Goal: Task Accomplishment & Management: Complete application form

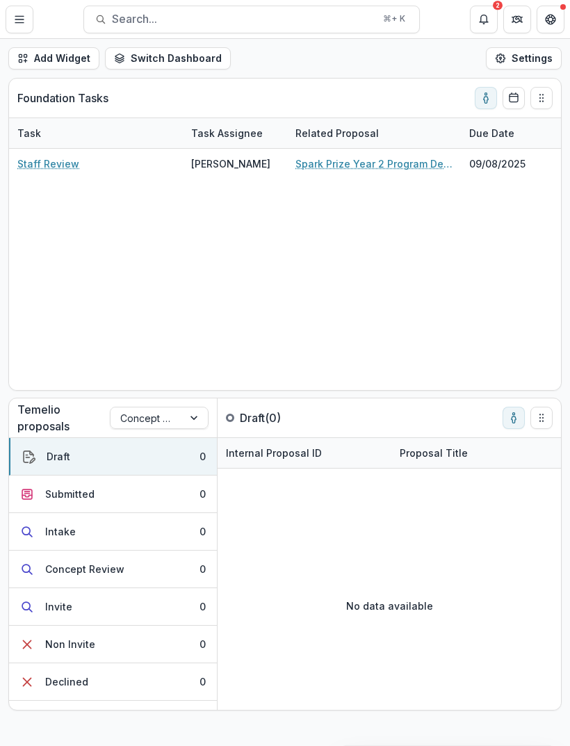
click at [345, 164] on link "Spark Prize Year 2 Program Design, Implementation and Operations Support" at bounding box center [374, 163] width 157 height 15
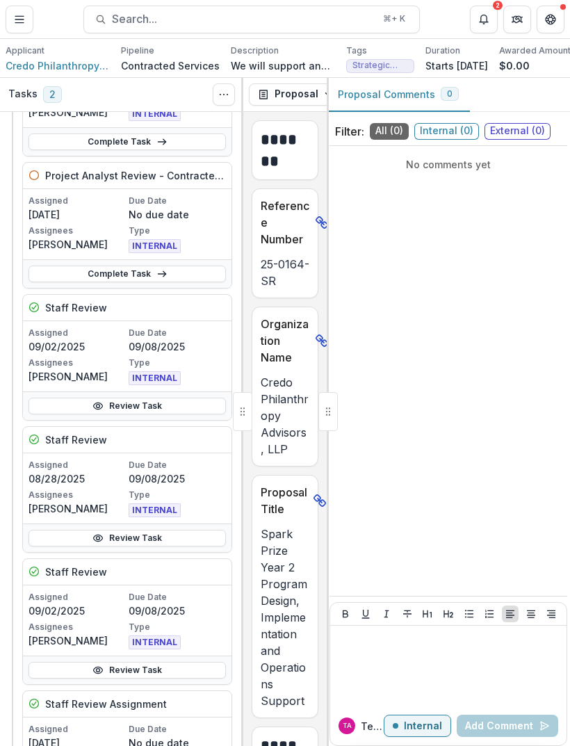
scroll to position [158, 0]
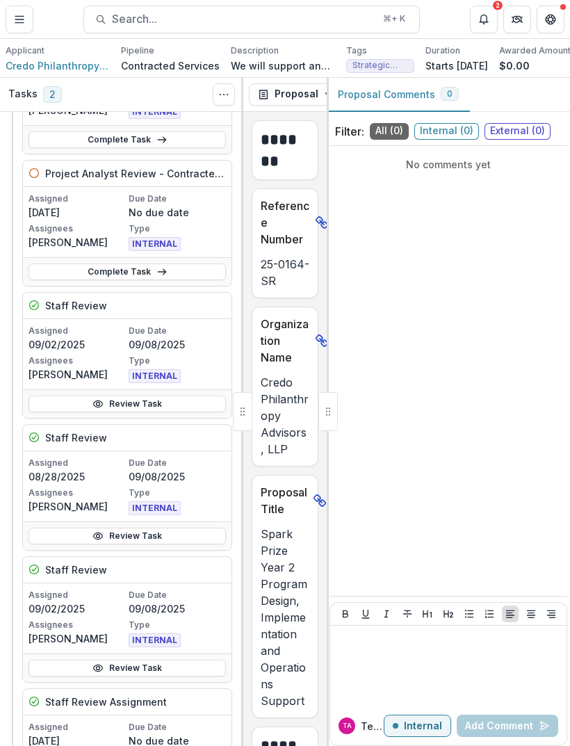
click at [243, 423] on div at bounding box center [242, 411] width 19 height 39
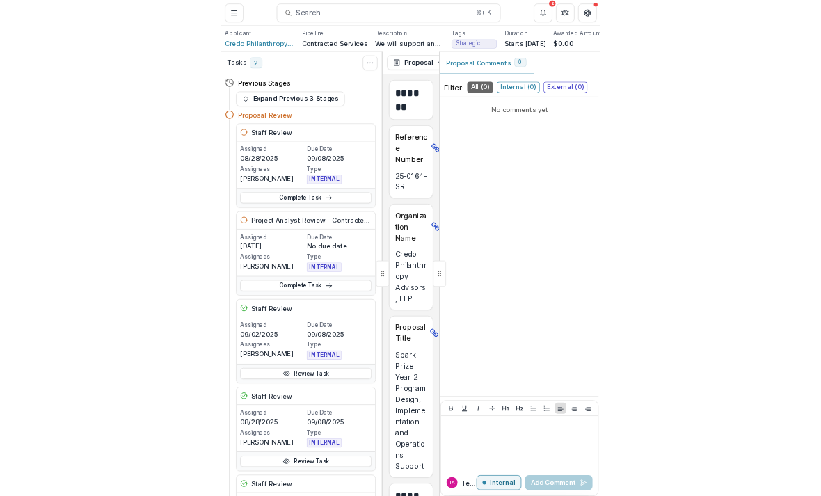
scroll to position [0, 0]
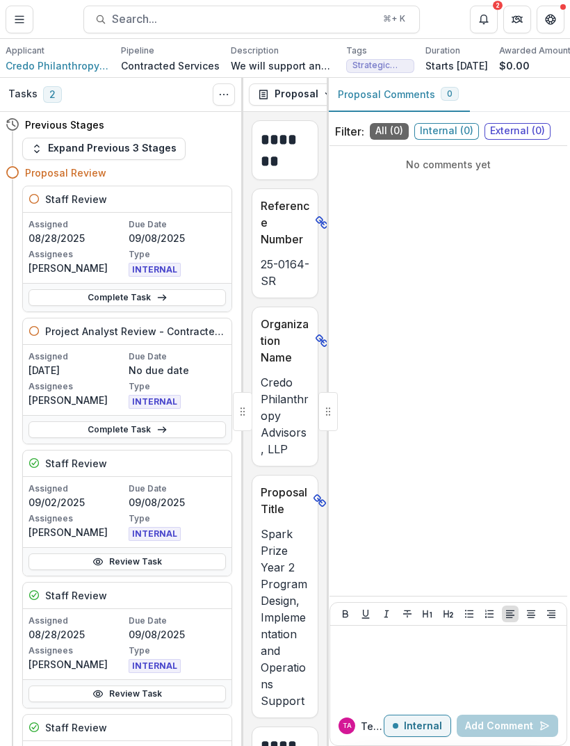
click at [150, 304] on link "Complete Task" at bounding box center [127, 297] width 197 height 17
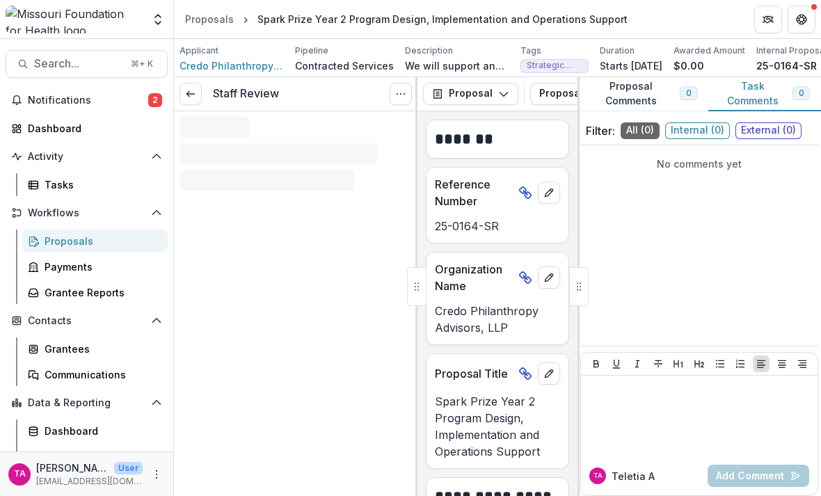
click at [570, 292] on div at bounding box center [578, 286] width 19 height 39
click at [570, 287] on div "No comments yet" at bounding box center [699, 245] width 238 height 189
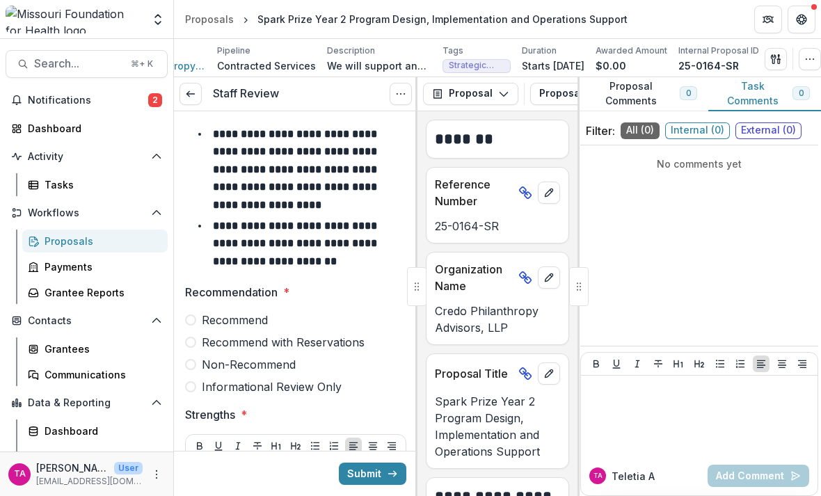
scroll to position [0, 89]
click at [570, 297] on div at bounding box center [578, 286] width 19 height 39
click at [570, 251] on div "No comments yet" at bounding box center [699, 245] width 238 height 189
click at [570, 260] on div "No comments yet" at bounding box center [699, 245] width 238 height 189
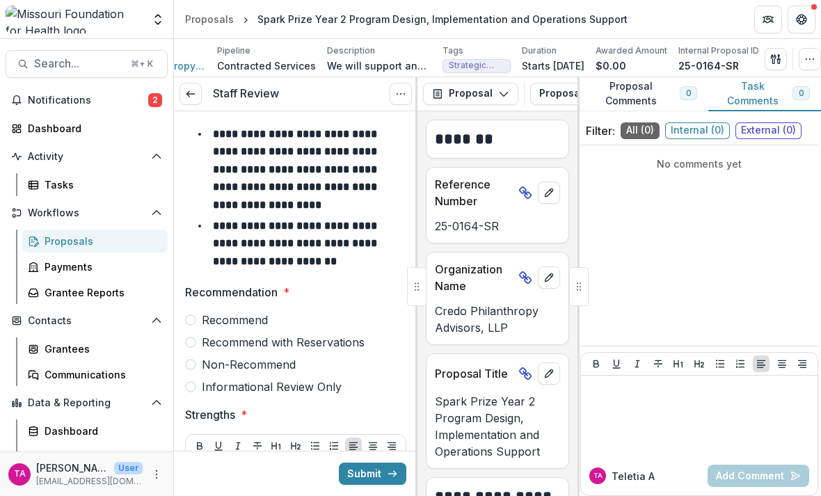
click at [570, 259] on div "No comments yet" at bounding box center [699, 245] width 238 height 189
click at [570, 249] on div "No comments yet" at bounding box center [699, 245] width 238 height 189
click at [570, 297] on div at bounding box center [578, 286] width 19 height 39
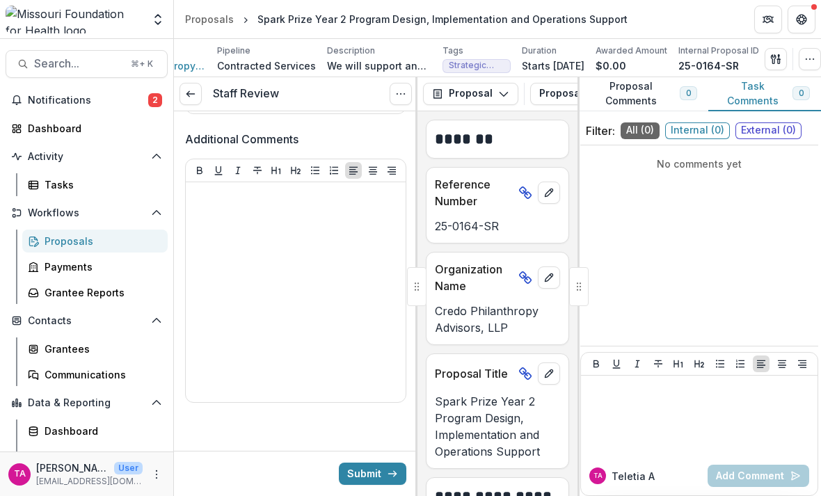
scroll to position [0, 0]
click at [446, 472] on div "**********" at bounding box center [497, 303] width 160 height 385
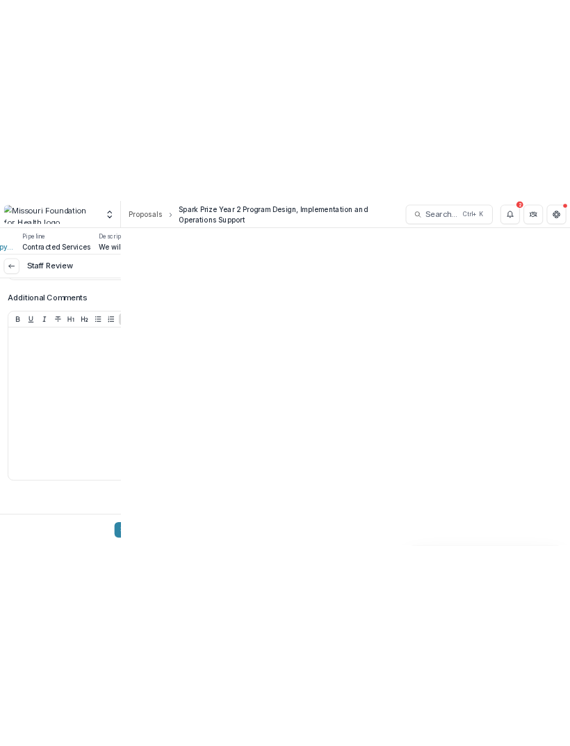
scroll to position [603, 0]
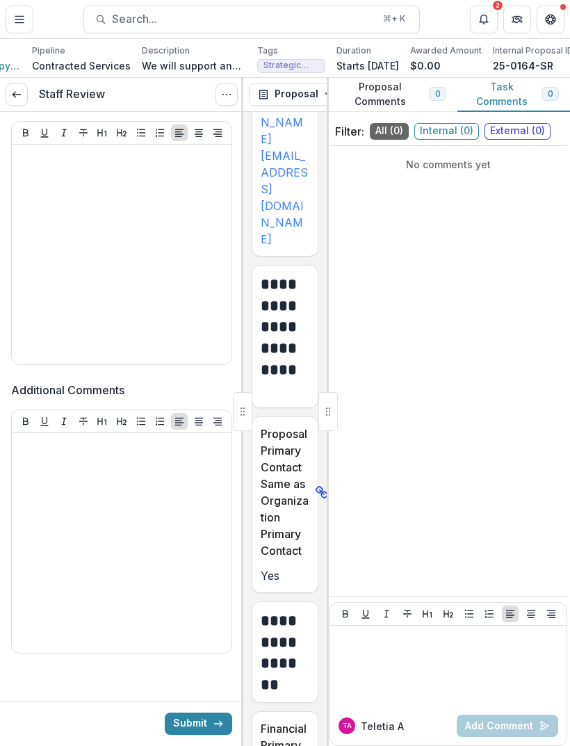
click at [331, 408] on div at bounding box center [327, 411] width 19 height 39
click at [317, 486] on rect at bounding box center [320, 490] width 8 height 8
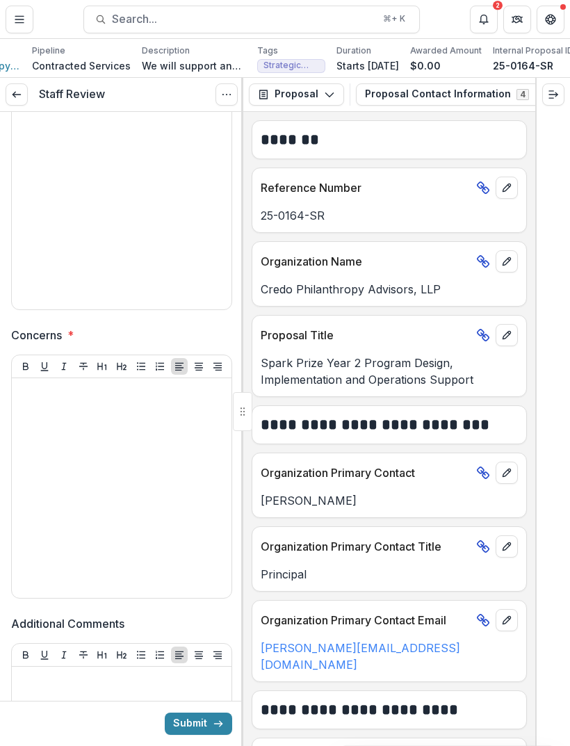
scroll to position [364, 0]
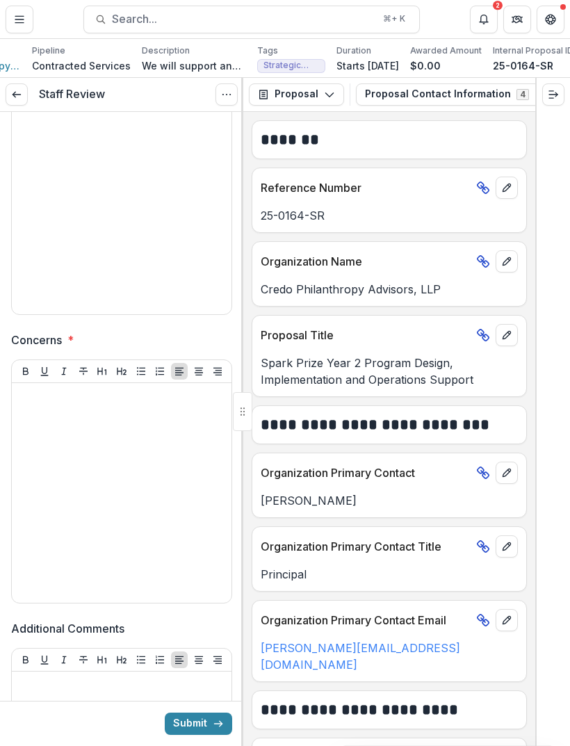
click at [22, 97] on link at bounding box center [17, 94] width 22 height 22
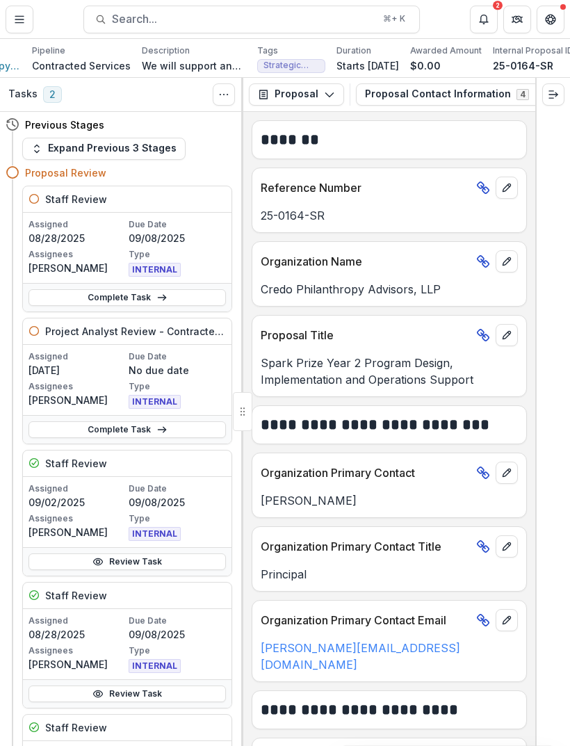
click at [328, 97] on icon "button" at bounding box center [329, 94] width 11 height 11
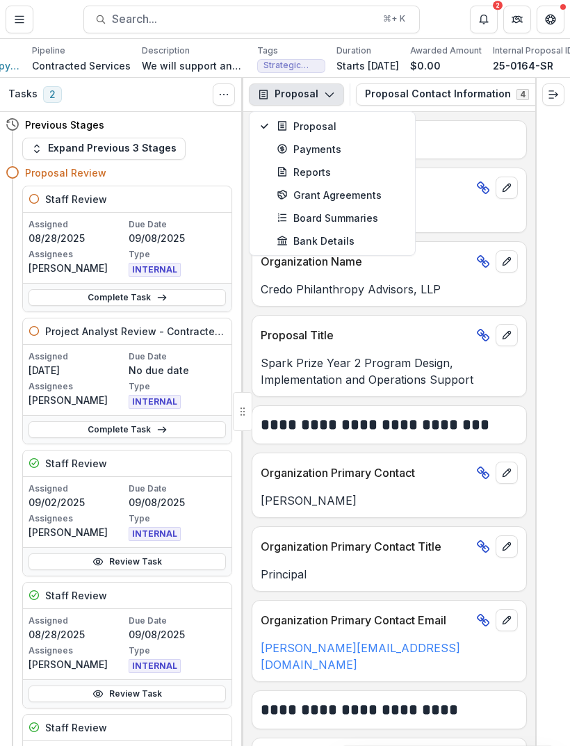
click at [485, 130] on h2 "*******" at bounding box center [389, 139] width 257 height 21
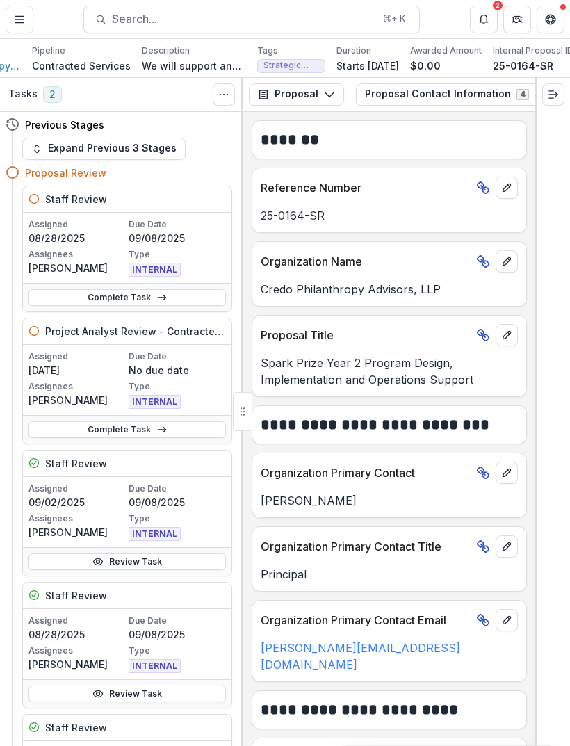
click at [483, 186] on line at bounding box center [483, 188] width 4 height 4
click at [487, 186] on icon at bounding box center [483, 188] width 14 height 14
click at [467, 225] on div "Reference Number 25-0164-SR" at bounding box center [389, 200] width 275 height 65
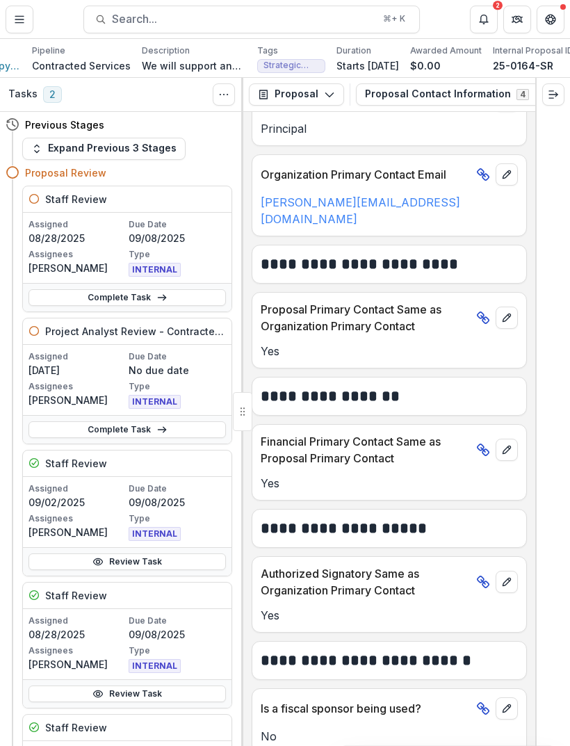
scroll to position [445, 0]
